Goal: Transaction & Acquisition: Subscribe to service/newsletter

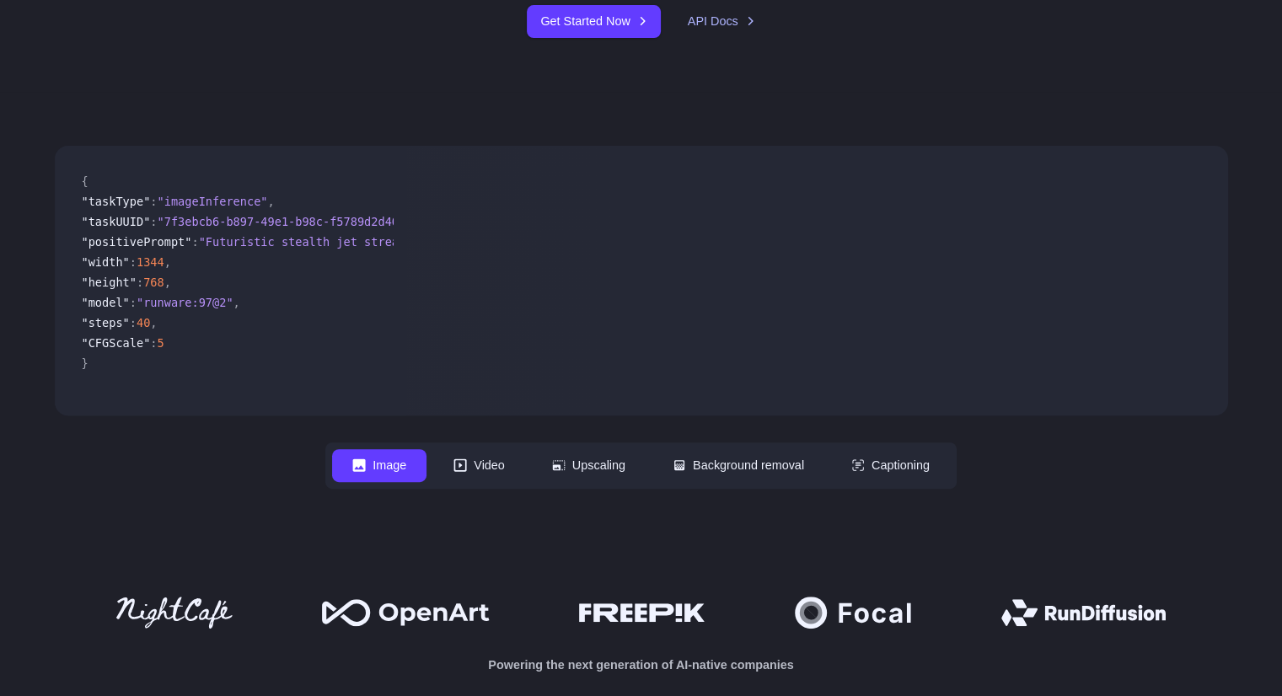
scroll to position [406, 0]
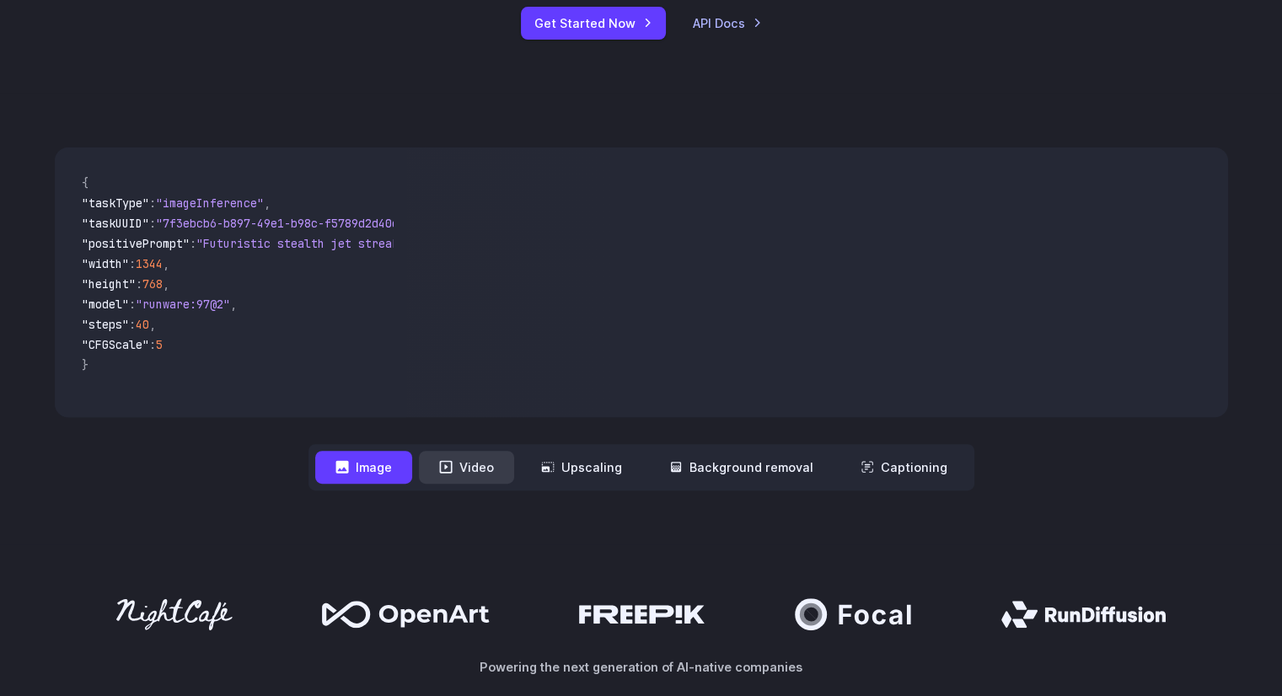
click at [453, 468] on icon at bounding box center [445, 466] width 13 height 13
click at [486, 476] on button "Video" at bounding box center [466, 467] width 95 height 33
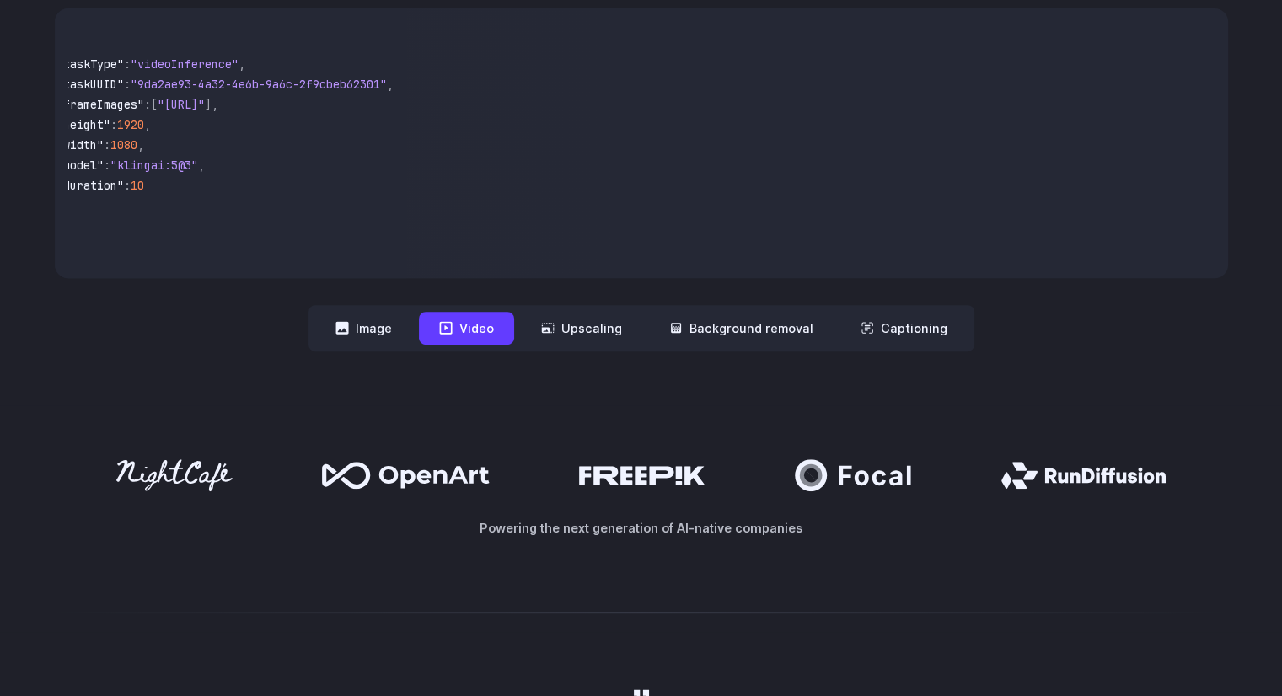
scroll to position [550, 0]
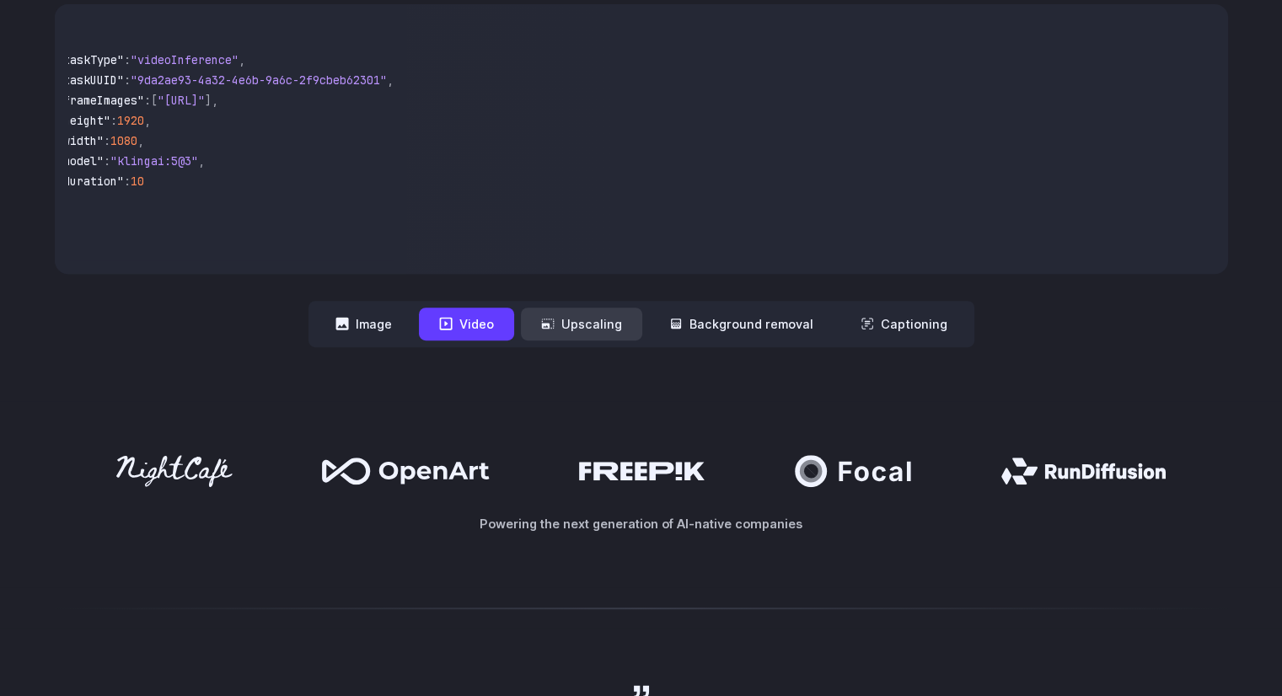
click at [600, 320] on button "Upscaling" at bounding box center [581, 324] width 121 height 33
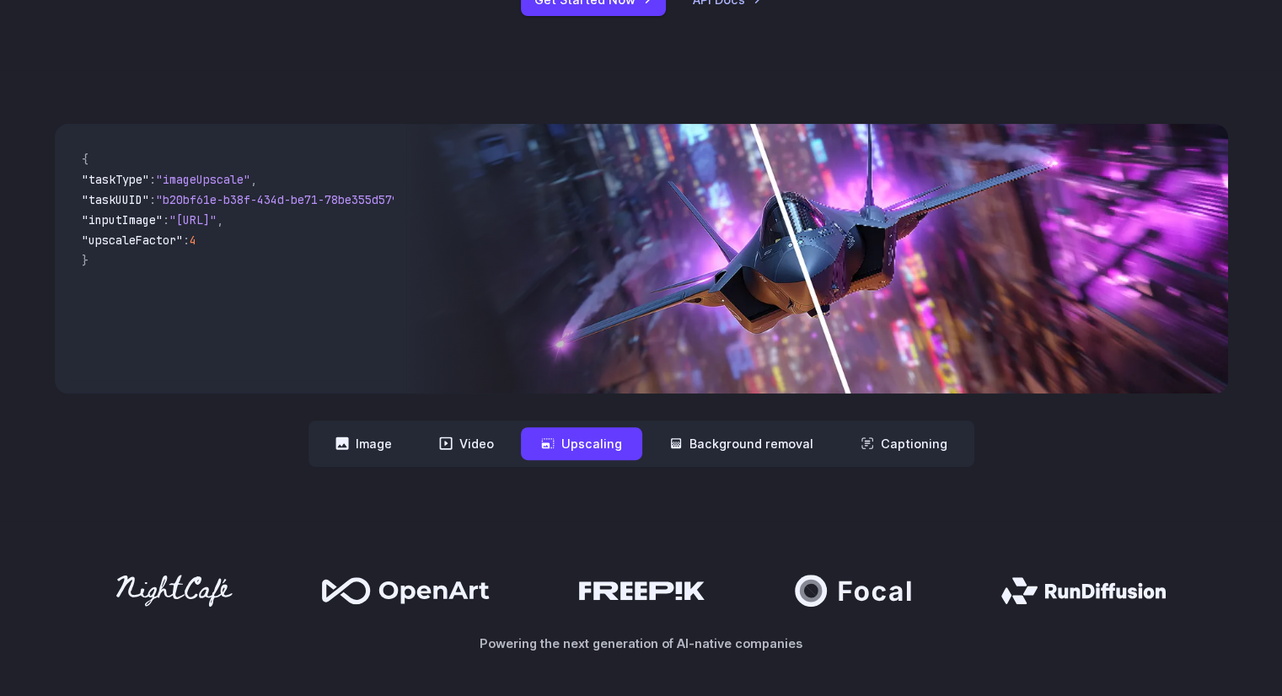
scroll to position [428, 0]
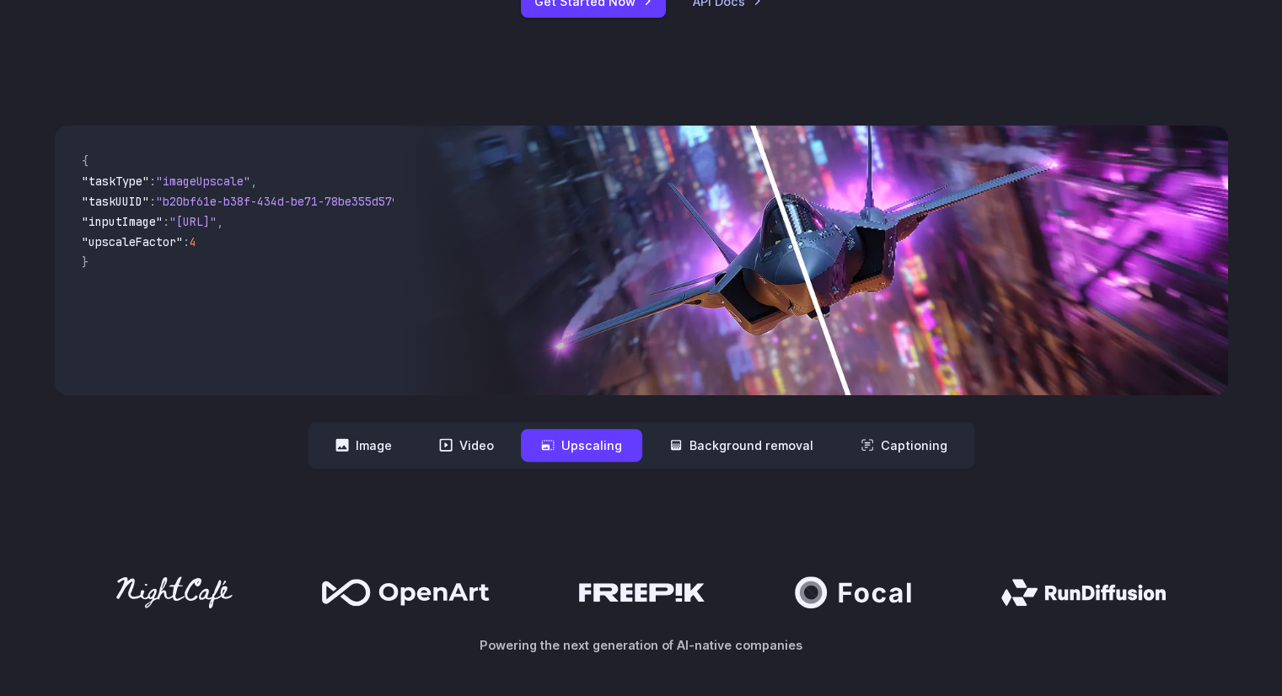
click at [889, 261] on img at bounding box center [816, 261] width 821 height 270
click at [693, 438] on button "Background removal" at bounding box center [741, 445] width 185 height 33
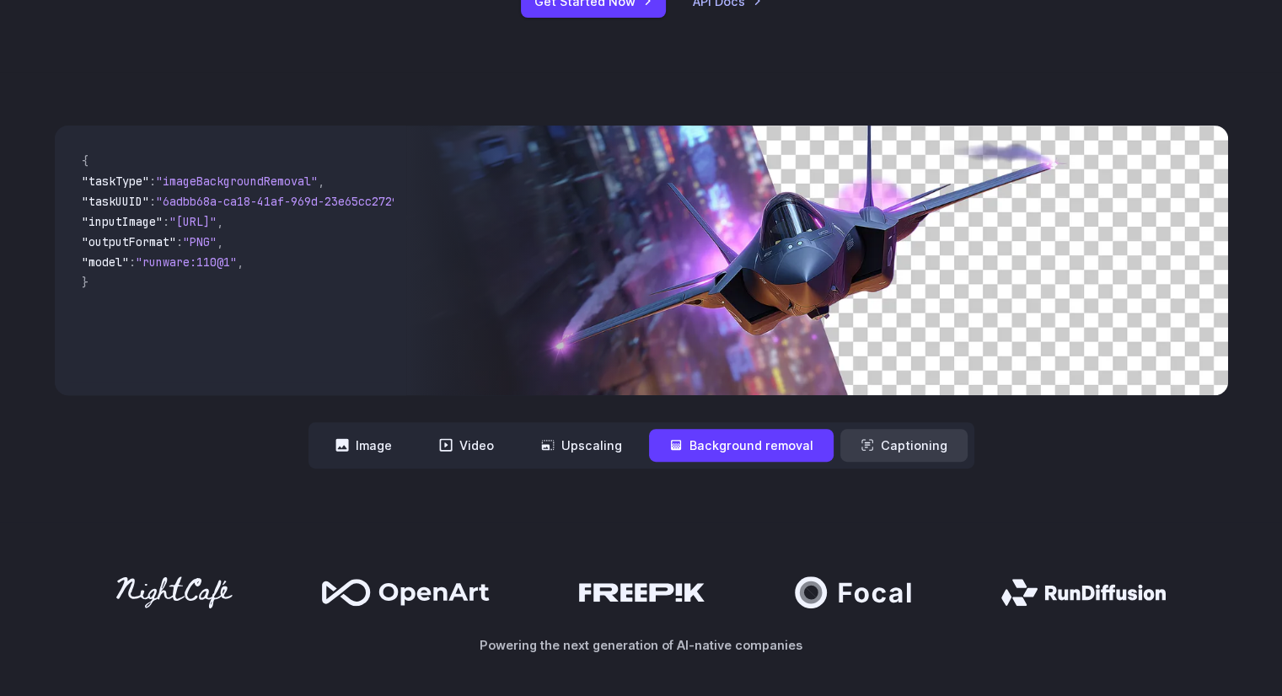
click at [889, 448] on button "Captioning" at bounding box center [904, 445] width 127 height 33
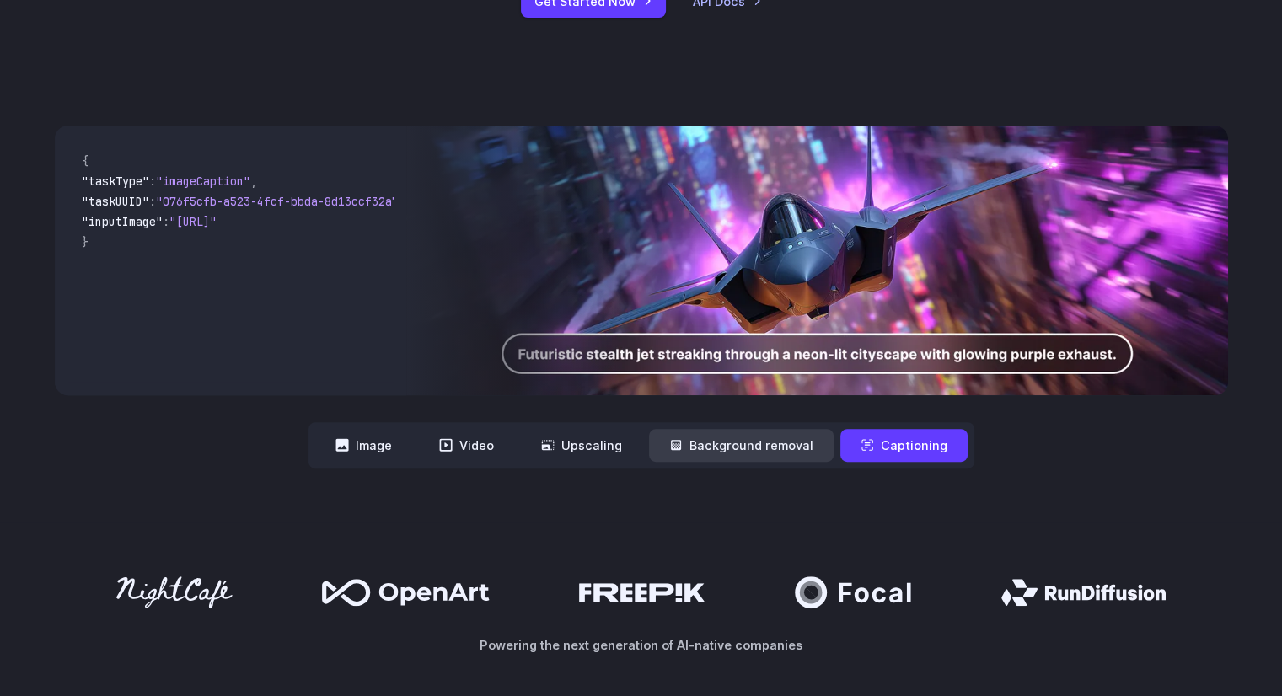
click at [777, 438] on button "Background removal" at bounding box center [741, 445] width 185 height 33
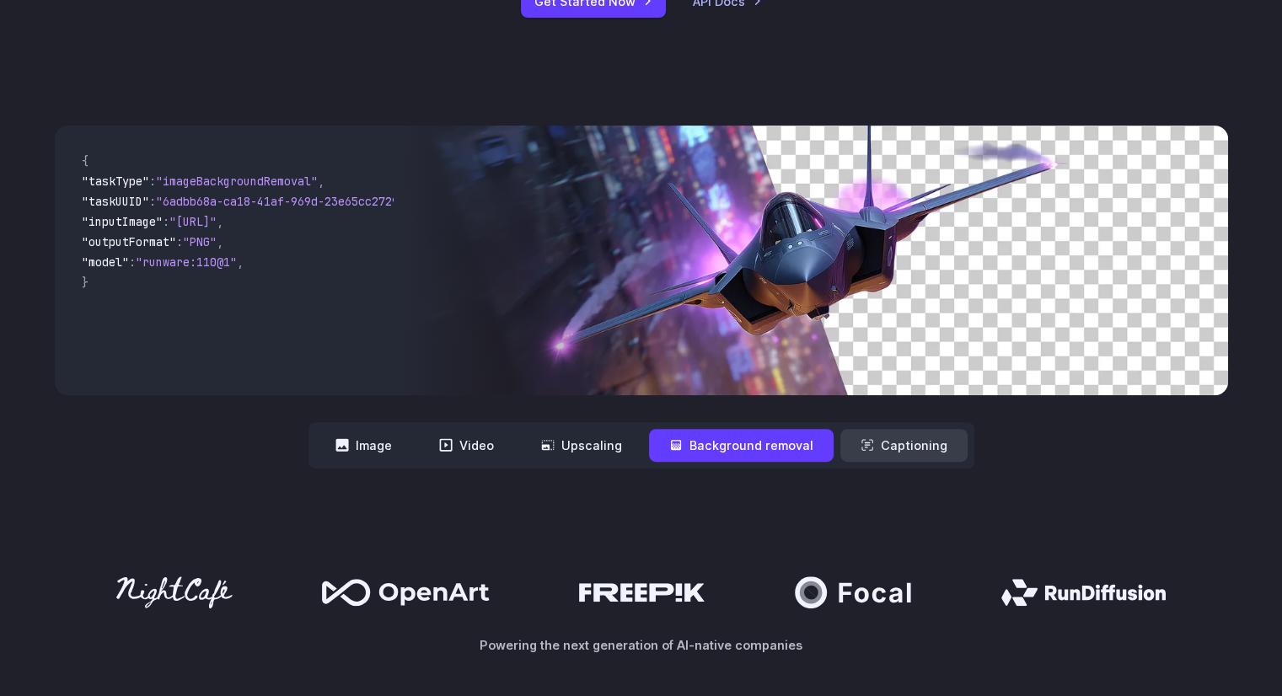
click at [891, 437] on button "Captioning" at bounding box center [904, 445] width 127 height 33
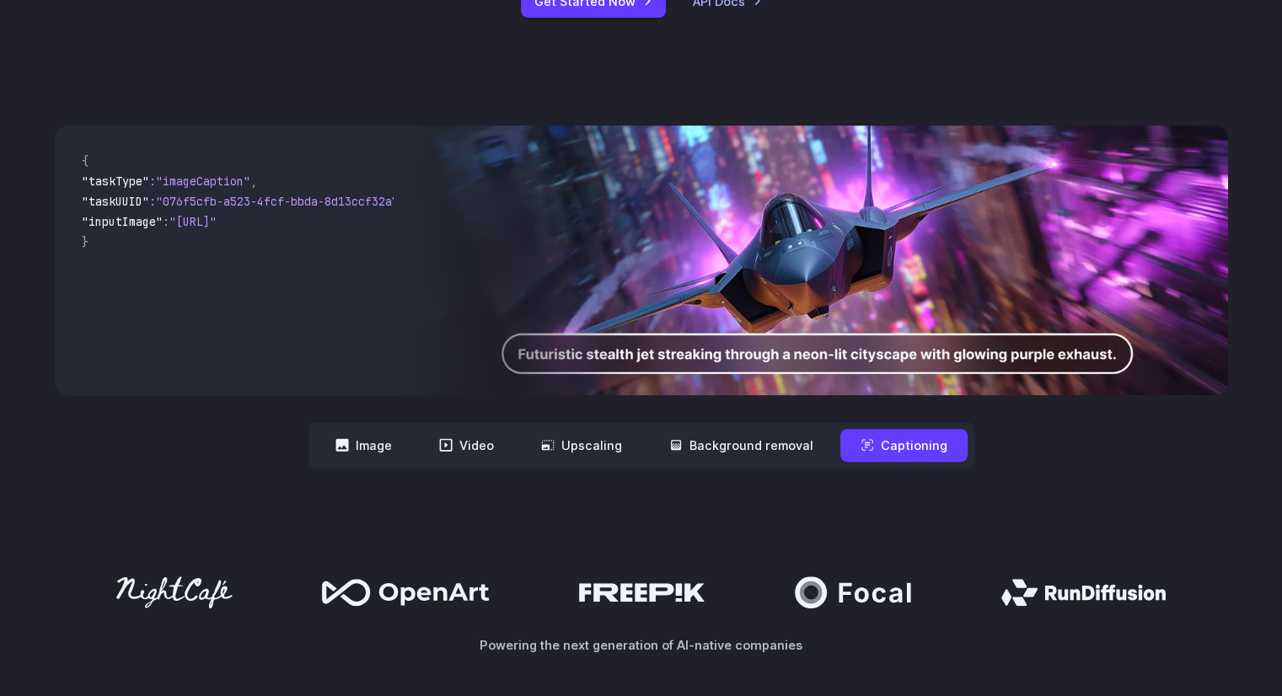
click at [508, 463] on nav "**********" at bounding box center [642, 445] width 666 height 46
click at [579, 438] on button "Upscaling" at bounding box center [581, 445] width 121 height 33
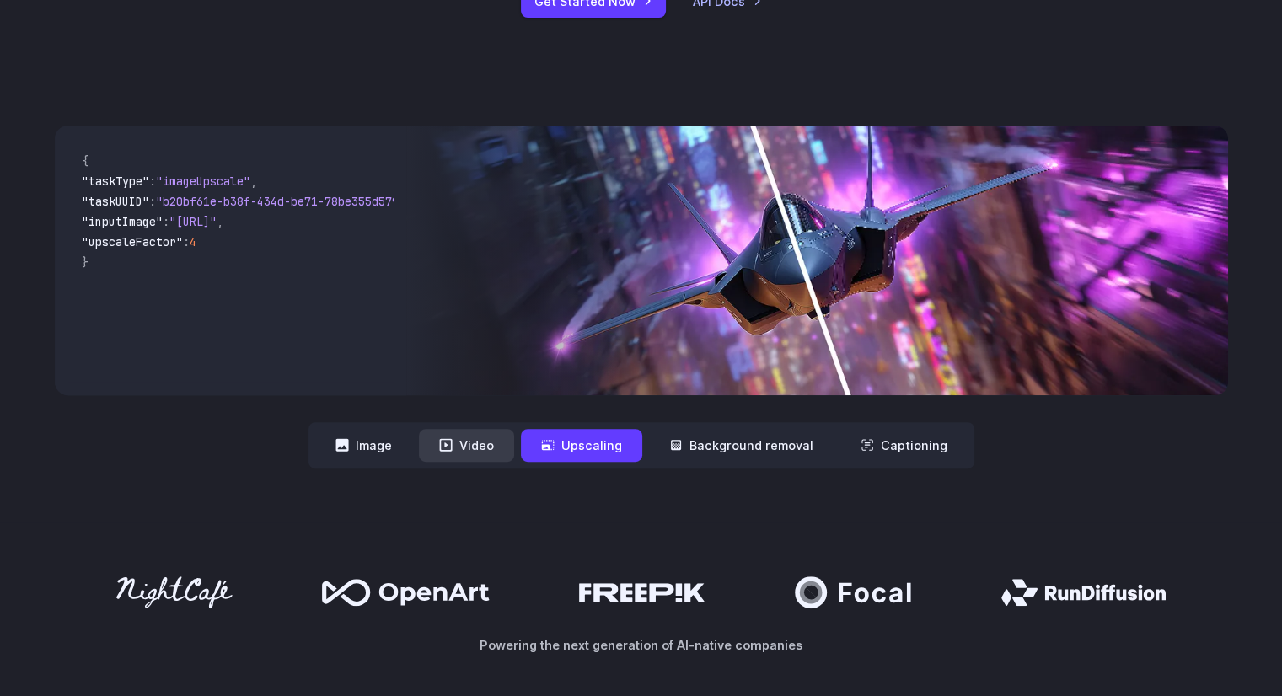
click at [445, 444] on icon at bounding box center [445, 445] width 13 height 13
click at [480, 449] on button "Video" at bounding box center [466, 445] width 95 height 33
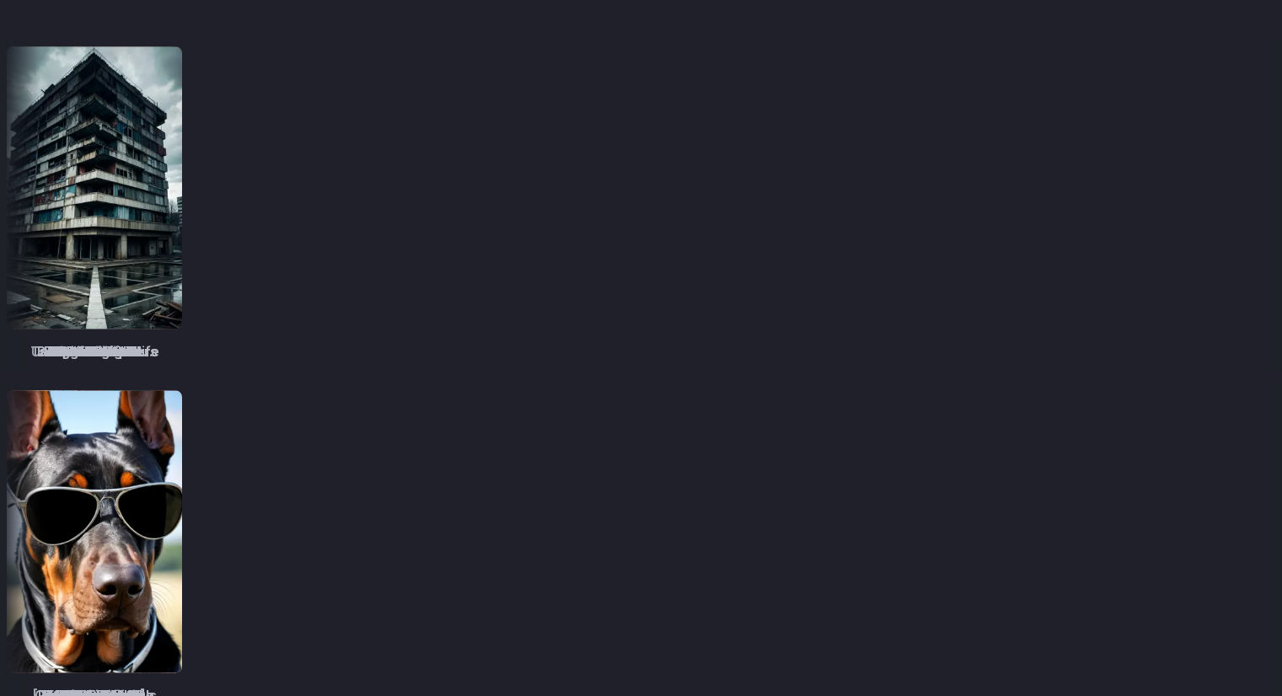
scroll to position [2108, 0]
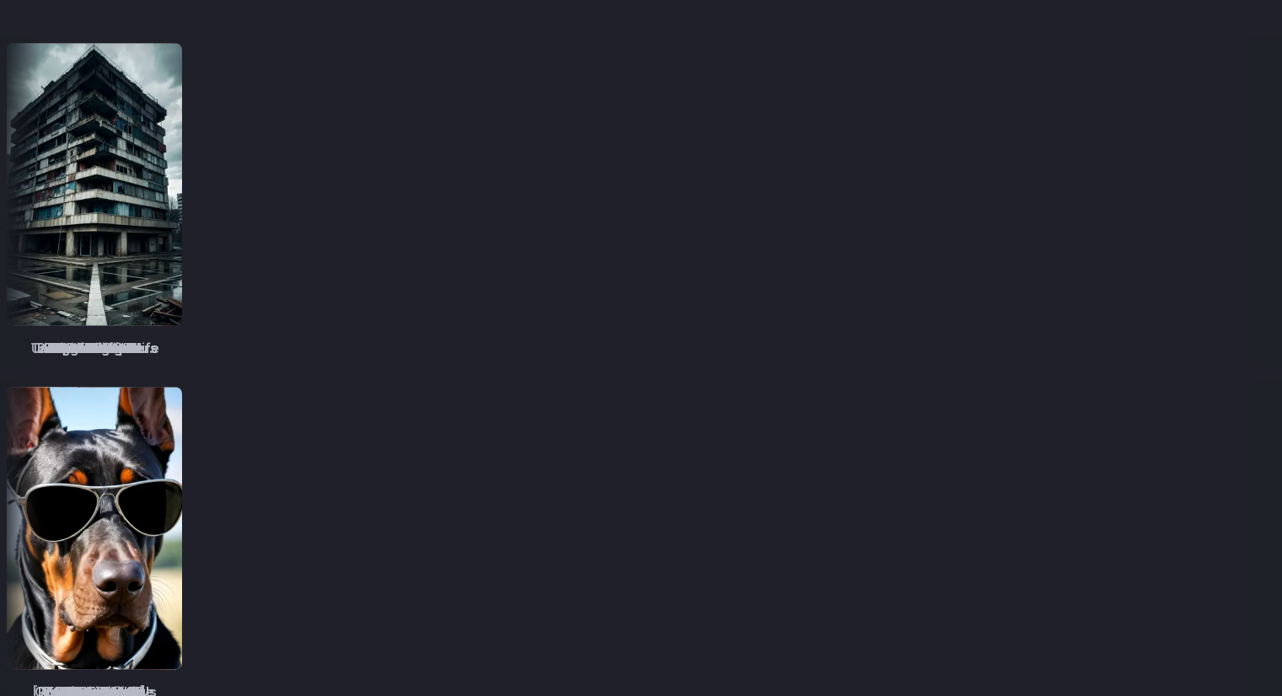
click at [276, 265] on img at bounding box center [187, 184] width 175 height 282
click at [337, 351] on div "epiCRealism" at bounding box center [242, 201] width 189 height 330
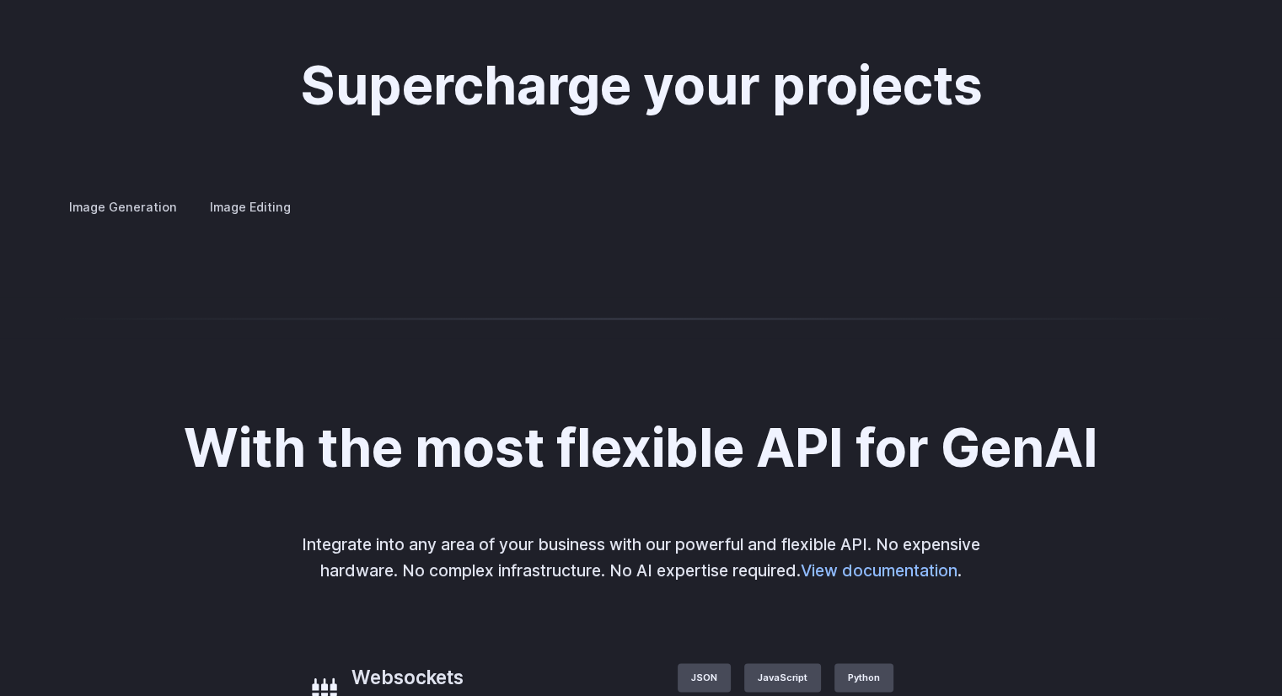
scroll to position [3109, 0]
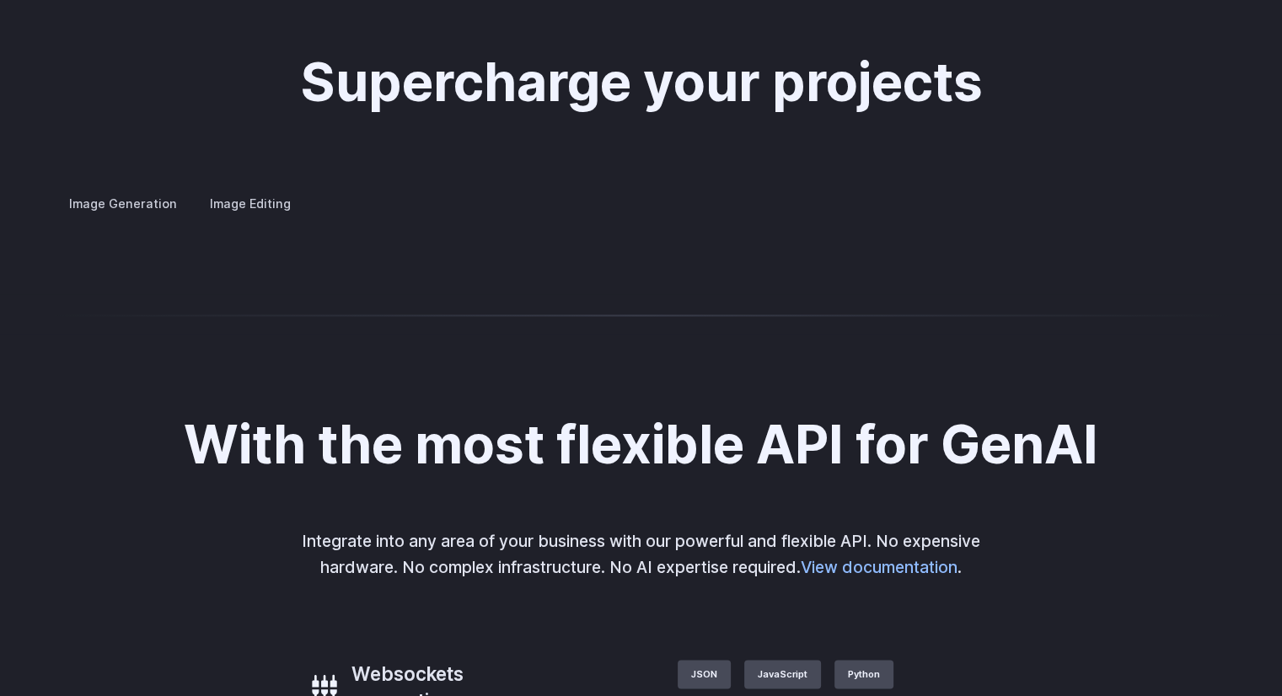
drag, startPoint x: 981, startPoint y: 445, endPoint x: 877, endPoint y: 453, distance: 104.0
click at [0, 0] on img at bounding box center [0, 0] width 0 height 0
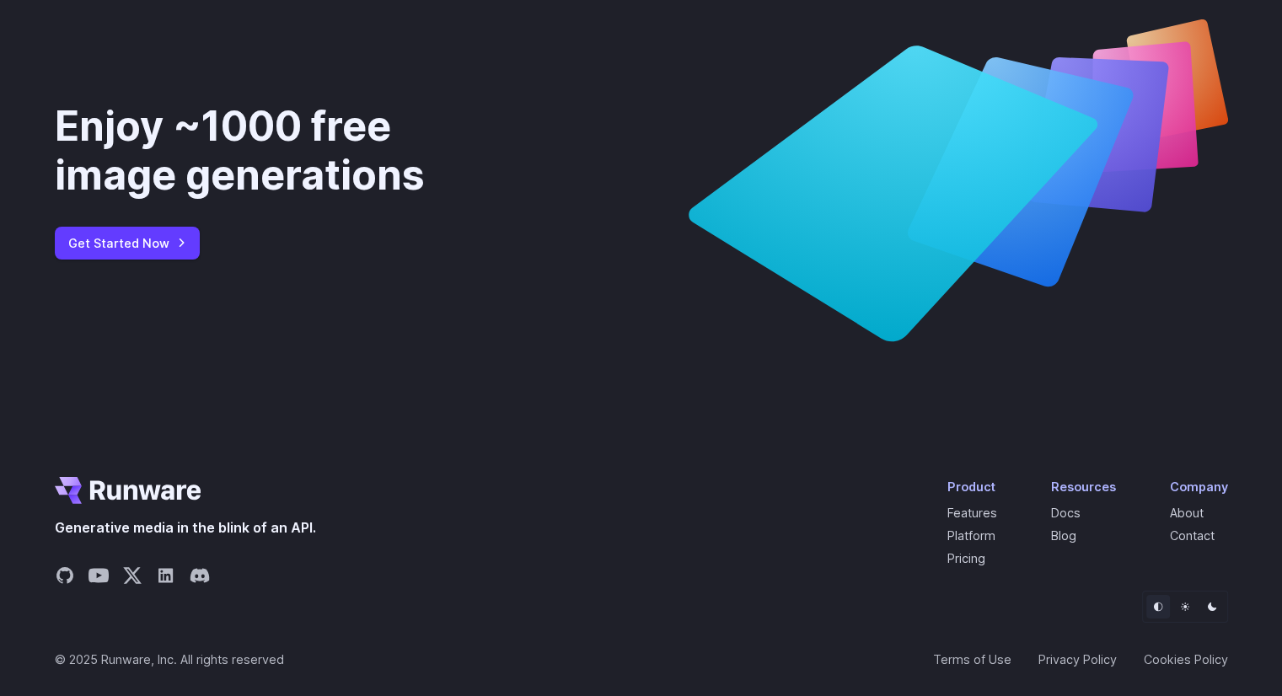
scroll to position [6103, 0]
click at [119, 260] on link "Get Started Now" at bounding box center [127, 243] width 145 height 33
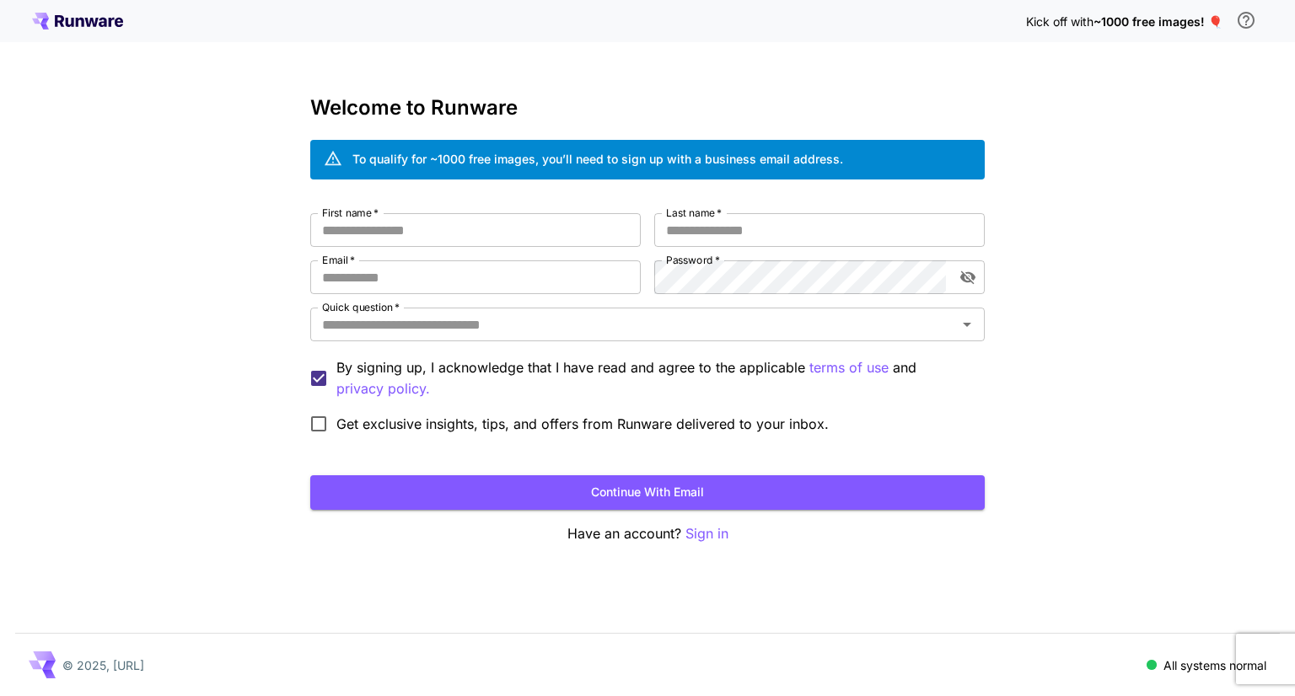
click at [79, 20] on icon at bounding box center [77, 21] width 91 height 17
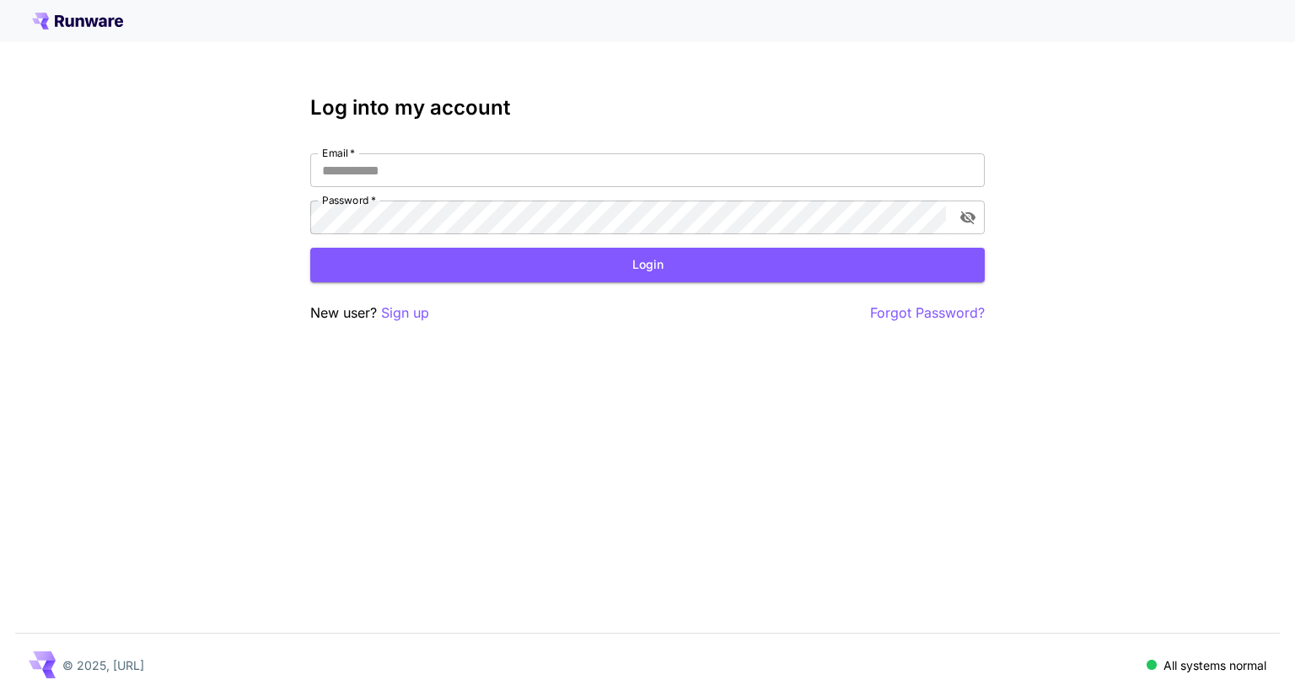
click at [98, 30] on div at bounding box center [647, 21] width 1295 height 42
click at [69, 22] on icon at bounding box center [77, 21] width 91 height 17
click at [411, 315] on p "Sign up" at bounding box center [405, 313] width 48 height 21
